Goal: Task Accomplishment & Management: Understand process/instructions

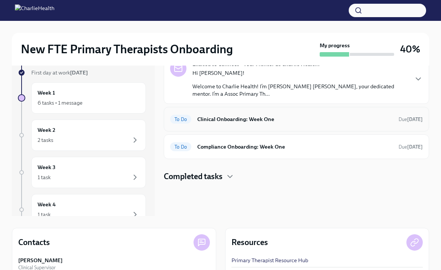
click at [263, 120] on h6 "Clinical Onboarding: Week One" at bounding box center [295, 119] width 196 height 8
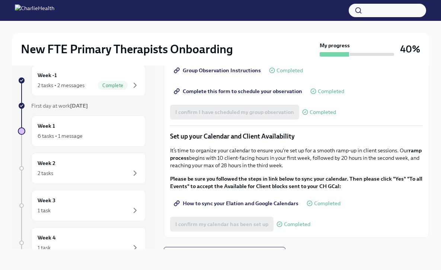
scroll to position [1064, 0]
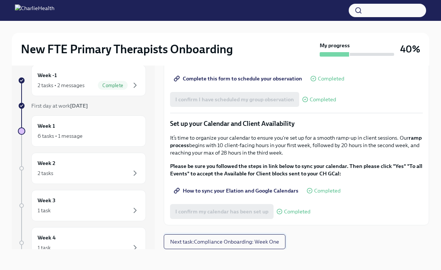
click at [249, 241] on span "Next task : Compliance Onboarding: Week One" at bounding box center [224, 241] width 109 height 7
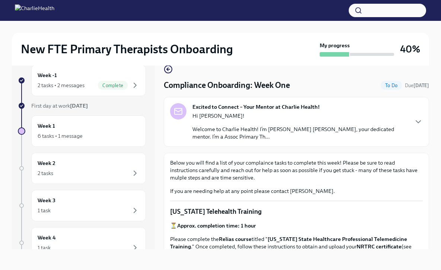
click at [261, 125] on div "Hi [PERSON_NAME]! Welcome to Charlie Health! I’m [PERSON_NAME] [PERSON_NAME], y…" at bounding box center [301, 126] width 216 height 28
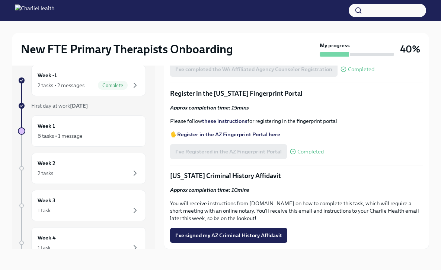
scroll to position [1074, 0]
click at [86, 171] on div "2 tasks" at bounding box center [89, 173] width 102 height 9
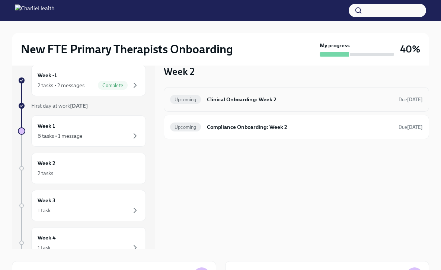
click at [217, 104] on div "Upcoming Clinical Onboarding: Week 2 Due [DATE]" at bounding box center [296, 99] width 253 height 12
